Goal: Check status: Check status

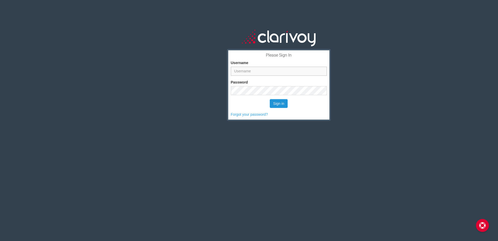
type input "bholzgen"
click at [281, 101] on button "Sign in" at bounding box center [279, 103] width 18 height 9
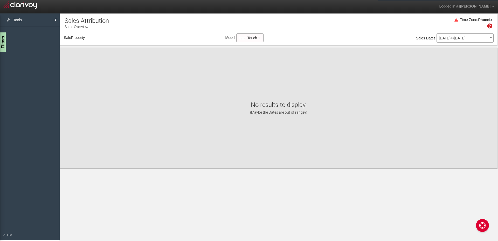
select select "object:193"
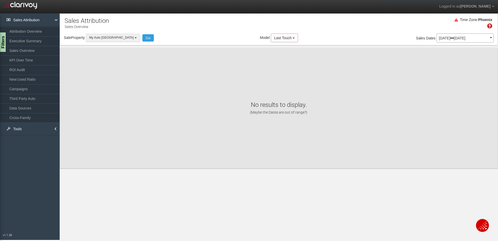
click at [100, 34] on button "My Auto [GEOGRAPHIC_DATA]" at bounding box center [113, 38] width 54 height 8
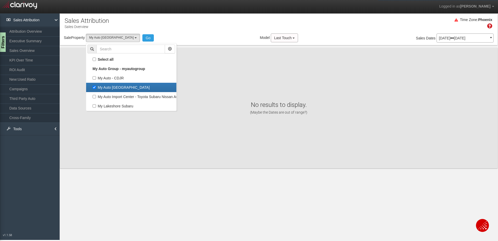
click at [199, 35] on div "Sale Property Loading My Auto - CDJR My Auto [GEOGRAPHIC_DATA] My Auto Import C…" at bounding box center [279, 38] width 438 height 11
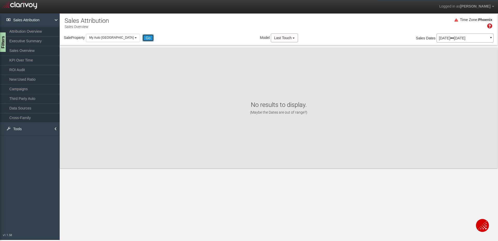
click at [142, 36] on button "Go" at bounding box center [148, 37] width 12 height 7
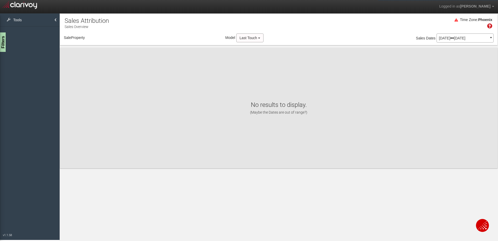
select select "object:239"
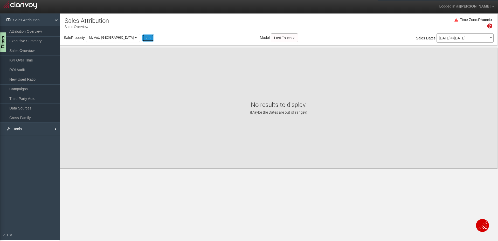
click at [142, 36] on button "Go" at bounding box center [148, 37] width 12 height 7
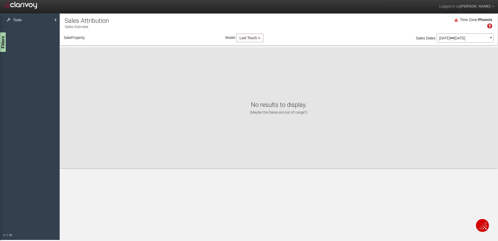
select select "object:280"
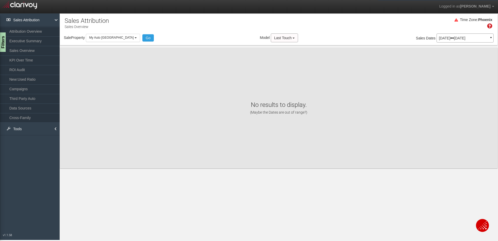
click at [459, 39] on p "[DATE] [DATE]" at bounding box center [465, 38] width 52 height 4
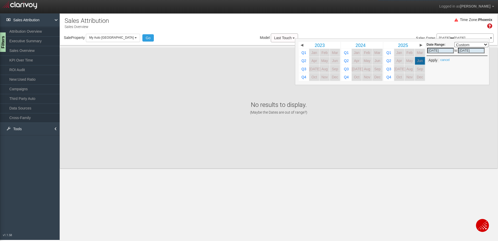
click at [383, 21] on div "Time Zone: [GEOGRAPHIC_DATA]" at bounding box center [279, 25] width 438 height 17
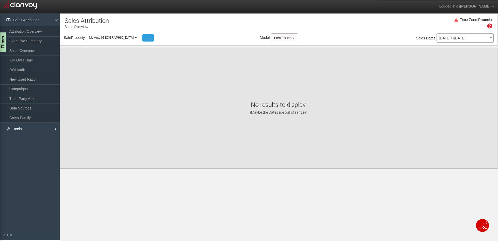
click at [103, 42] on div "Sale Property Loading My Auto - CDJR My Auto [GEOGRAPHIC_DATA] My Auto Import C…" at bounding box center [279, 38] width 438 height 11
click at [100, 35] on button "My Auto [GEOGRAPHIC_DATA]" at bounding box center [113, 38] width 54 height 8
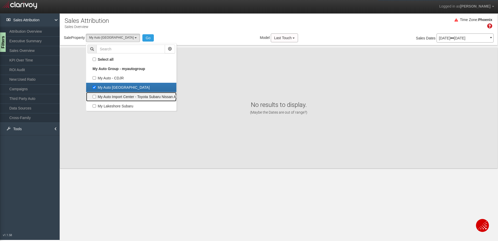
click at [95, 98] on label "My Auto Import Center - Toyota Subaru Nissan Audi VW" at bounding box center [131, 96] width 88 height 7
click at [95, 98] on input "My Auto Import Center - Toyota Subaru Nissan Audi VW" at bounding box center [94, 96] width 3 height 3
checkbox input "true"
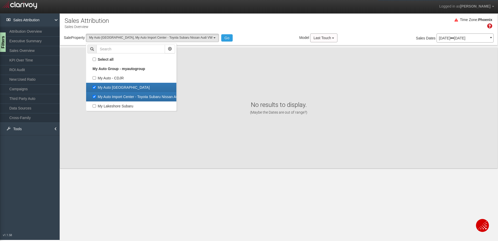
scroll to position [9, 0]
click at [97, 87] on label "My Auto [GEOGRAPHIC_DATA]" at bounding box center [131, 87] width 88 height 7
click at [96, 87] on input "My Auto [GEOGRAPHIC_DATA]" at bounding box center [94, 87] width 3 height 3
checkbox input "false"
select select "object:281"
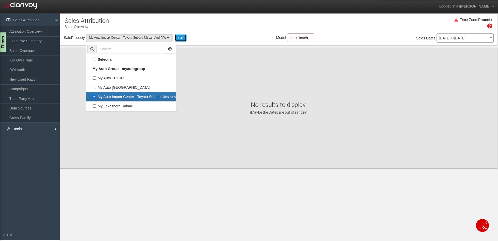
click at [185, 40] on button "Go" at bounding box center [181, 37] width 12 height 7
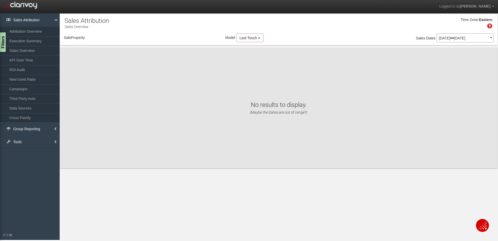
click at [468, 39] on p "[DATE] [DATE]" at bounding box center [465, 38] width 52 height 4
select select "object:340"
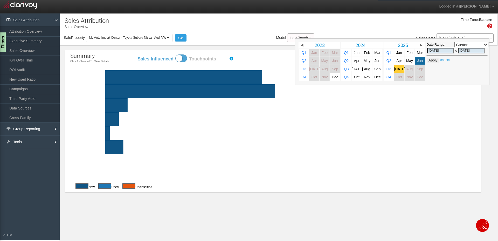
click at [403, 70] on link "[DATE]" at bounding box center [399, 69] width 10 height 8
select select ","
type input "[DATE]"
click at [430, 59] on button "Apply" at bounding box center [433, 60] width 13 height 5
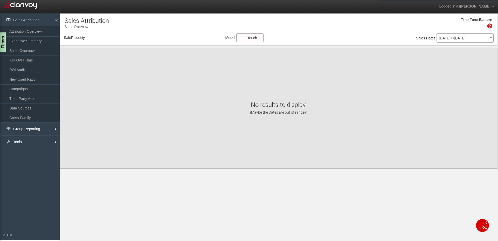
select select "object:381"
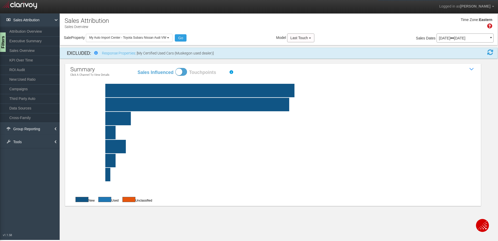
click at [144, 107] on rect at bounding box center [286, 104] width 406 height 13
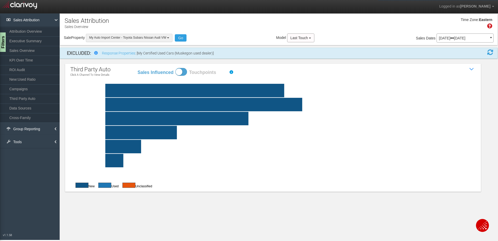
click at [150, 36] on span "My Auto Import Center - Toyota Subaru Nissan Audi VW" at bounding box center [127, 38] width 77 height 4
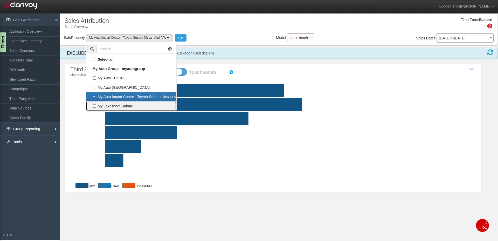
click at [96, 106] on label "My Lakeshore Subaru" at bounding box center [131, 106] width 88 height 7
click at [96, 106] on input "My Lakeshore Subaru" at bounding box center [94, 105] width 3 height 3
checkbox input "true"
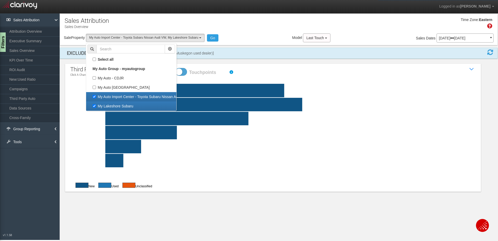
scroll to position [13, 0]
click at [96, 98] on label "My Auto Import Center - Toyota Subaru Nissan Audi VW" at bounding box center [131, 96] width 88 height 7
click at [96, 98] on input "My Auto Import Center - Toyota Subaru Nissan Audi VW" at bounding box center [94, 96] width 3 height 3
checkbox input "false"
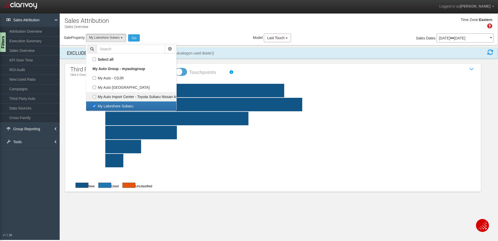
select select "object:382"
click at [132, 36] on button "Go" at bounding box center [134, 37] width 12 height 7
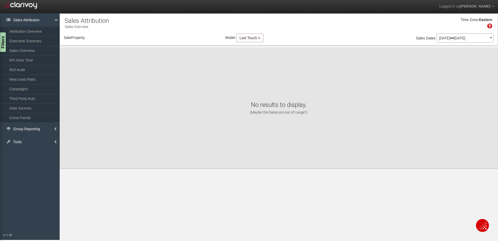
select select "object:441"
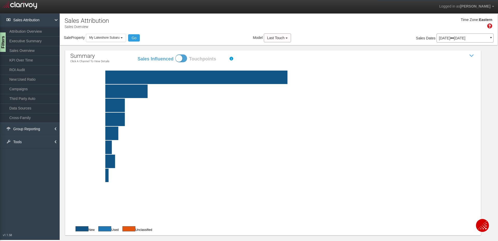
click at [151, 92] on rect at bounding box center [286, 91] width 406 height 13
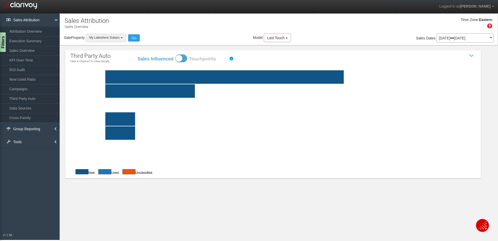
click at [99, 36] on button "My Lakeshore Subaru" at bounding box center [106, 38] width 40 height 8
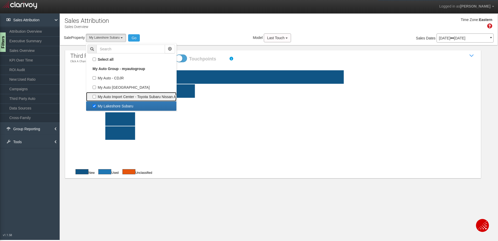
click at [95, 97] on label "My Auto Import Center - Toyota Subaru Nissan Audi VW" at bounding box center [131, 96] width 88 height 7
click at [95, 97] on input "My Auto Import Center - Toyota Subaru Nissan Audi VW" at bounding box center [94, 96] width 3 height 3
checkbox input "true"
select select "object:440"
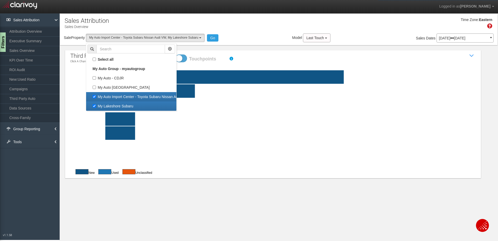
scroll to position [18, 0]
click at [93, 107] on label "My Lakeshore Subaru" at bounding box center [131, 106] width 88 height 7
click at [93, 107] on input "My Lakeshore Subaru" at bounding box center [94, 105] width 3 height 3
checkbox input "false"
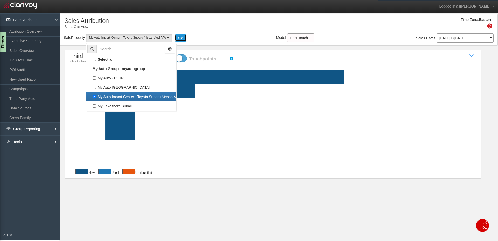
click at [181, 35] on button "Go" at bounding box center [181, 37] width 12 height 7
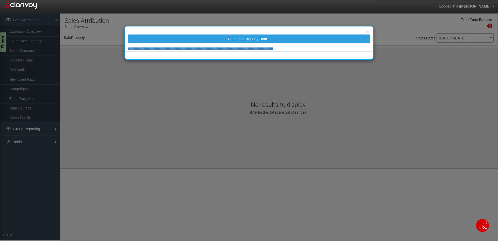
select select "object:499"
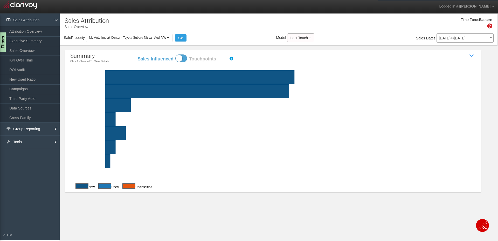
click at [130, 87] on rect at bounding box center [286, 90] width 406 height 13
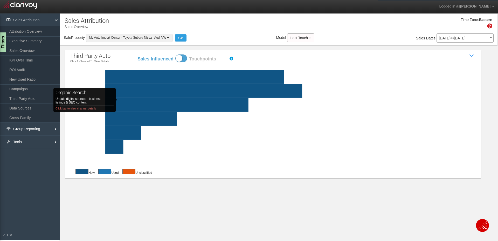
drag, startPoint x: 122, startPoint y: 37, endPoint x: 122, endPoint y: 40, distance: 3.1
click at [122, 38] on span "My Auto Import Center - Toyota Subaru Nissan Audi VW" at bounding box center [127, 38] width 77 height 4
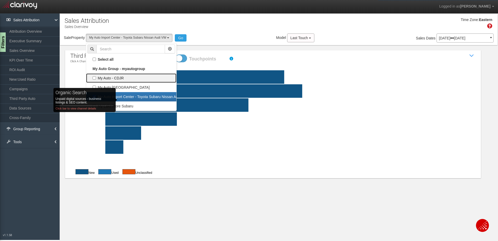
click at [104, 76] on label "My Auto - CDJR" at bounding box center [131, 78] width 88 height 7
click at [96, 76] on input "My Auto - CDJR" at bounding box center [94, 77] width 3 height 3
checkbox input "true"
select select "object:497"
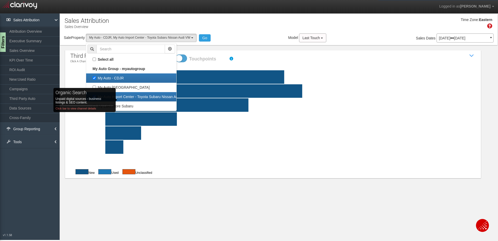
scroll to position [13, 0]
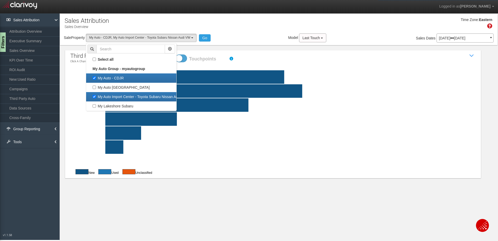
click at [152, 94] on label "My Auto Import Center - Toyota Subaru Nissan Audi VW" at bounding box center [131, 96] width 88 height 7
click at [96, 95] on input "My Auto Import Center - Toyota Subaru Nissan Audi VW" at bounding box center [94, 96] width 3 height 3
checkbox input "false"
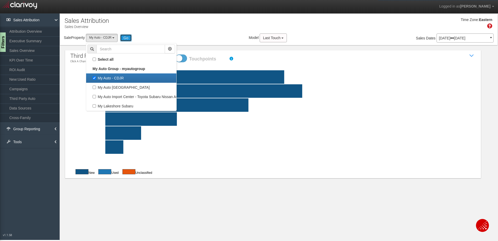
click at [127, 36] on button "Go" at bounding box center [126, 37] width 12 height 7
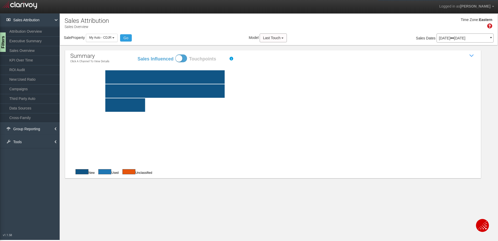
click at [254, 81] on rect at bounding box center [286, 76] width 406 height 13
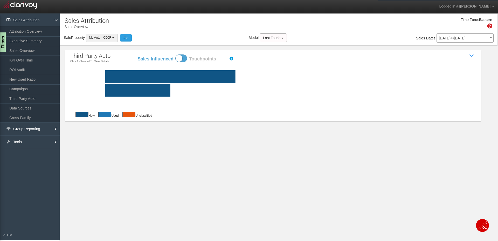
click at [113, 41] on button "My Auto - CDJR" at bounding box center [102, 38] width 32 height 8
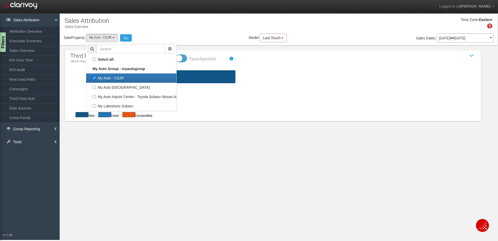
click at [95, 78] on label "My Auto - CDJR" at bounding box center [131, 78] width 88 height 7
click at [95, 78] on input "My Auto - CDJR" at bounding box center [94, 77] width 3 height 3
checkbox input "false"
select select
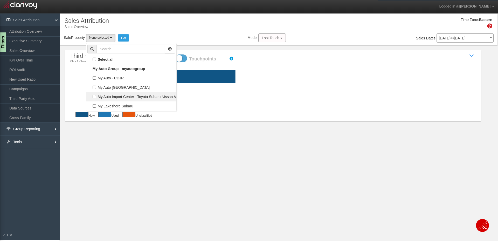
scroll to position [5, 0]
click at [95, 97] on label "My Auto Import Center - Toyota Subaru Nissan Audi VW" at bounding box center [131, 96] width 88 height 7
click at [95, 97] on input "My Auto Import Center - Toyota Subaru Nissan Audi VW" at bounding box center [94, 96] width 3 height 3
checkbox input "true"
select select "object:558"
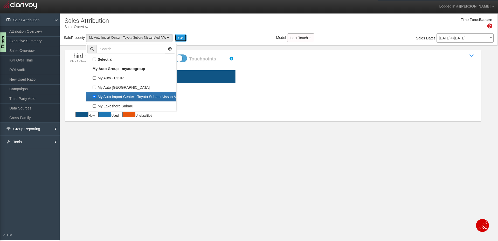
click at [185, 40] on button "Go" at bounding box center [181, 37] width 12 height 7
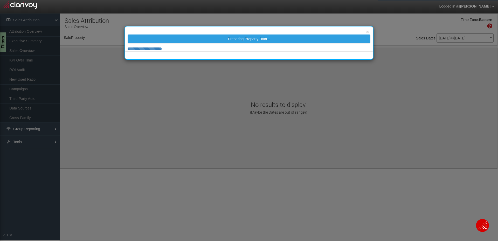
select select "object:617"
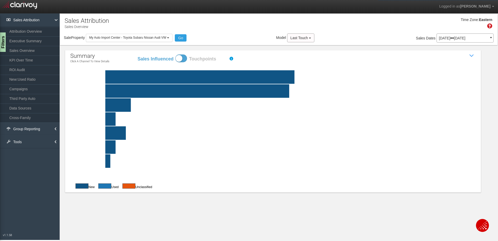
click at [147, 89] on rect at bounding box center [286, 90] width 406 height 13
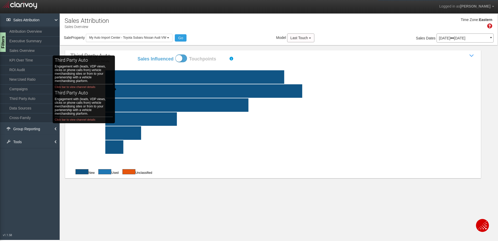
click at [223, 187] on div "Sales Attribution Sales Overview Filters Vehicle Types INCLUDE EXCLUDE new 87 S…" at bounding box center [278, 101] width 439 height 176
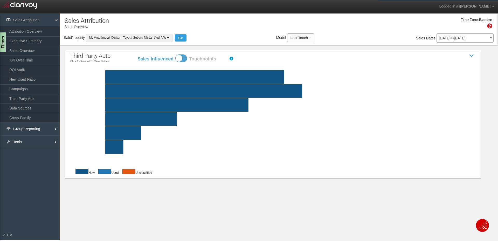
click at [111, 39] on button "My Auto Import Center - Toyota Subaru Nissan Audi VW" at bounding box center [129, 38] width 87 height 8
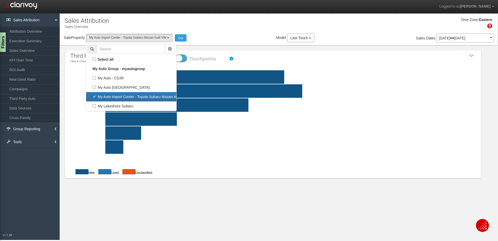
click at [232, 38] on div "Sale Property Loading My Auto - CDJR My Auto Grand Rapids My Auto Import Center…" at bounding box center [279, 38] width 438 height 11
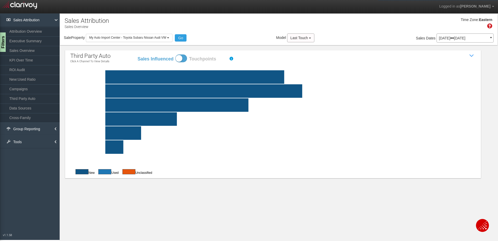
click at [185, 60] on span at bounding box center [181, 58] width 12 height 8
click at [137, 54] on input "Sales Influenced Touchpoints" at bounding box center [137, 54] width 0 height 0
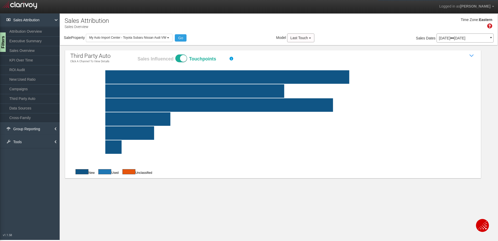
click at [184, 59] on span at bounding box center [181, 58] width 12 height 8
click at [137, 54] on input "Sales Influenced Touchpoints" at bounding box center [137, 54] width 0 height 0
checkbox input "false"
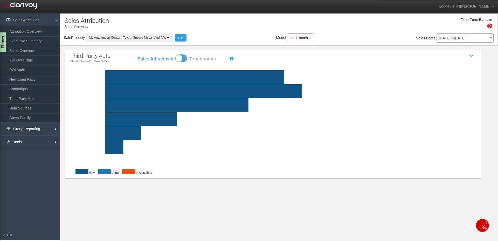
click at [133, 41] on button "My Auto Import Center - Toyota Subaru Nissan Audi VW" at bounding box center [129, 38] width 87 height 8
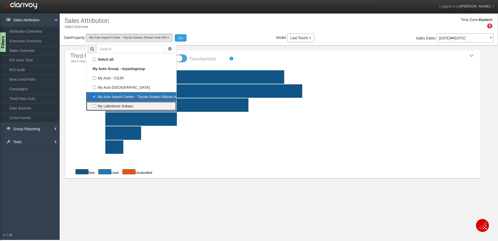
click at [120, 106] on label "My Lakeshore Subaru" at bounding box center [131, 106] width 88 height 7
click at [96, 106] on input "My Lakeshore Subaru" at bounding box center [94, 105] width 3 height 3
checkbox input "true"
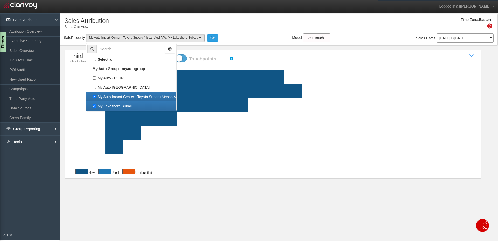
click at [98, 94] on label "My Auto Import Center - Toyota Subaru Nissan Audi VW" at bounding box center [131, 96] width 88 height 7
click at [96, 95] on input "My Auto Import Center - Toyota Subaru Nissan Audi VW" at bounding box center [94, 96] width 3 height 3
checkbox input "false"
select select "object:618"
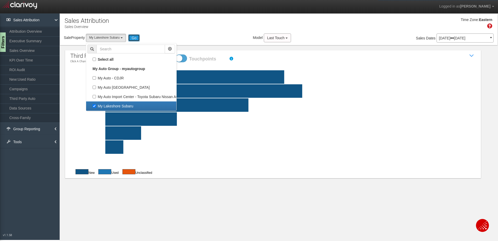
click at [135, 35] on button "Go" at bounding box center [134, 37] width 12 height 7
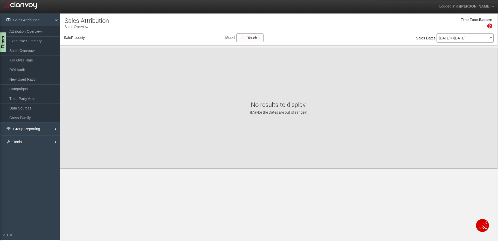
select select "object:677"
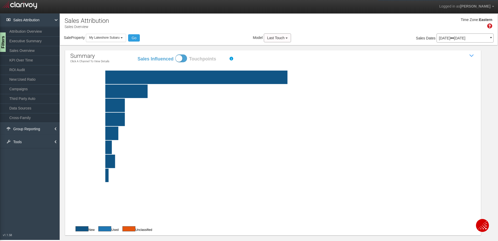
click at [175, 89] on rect at bounding box center [286, 91] width 406 height 13
